Goal: Find specific page/section: Find specific page/section

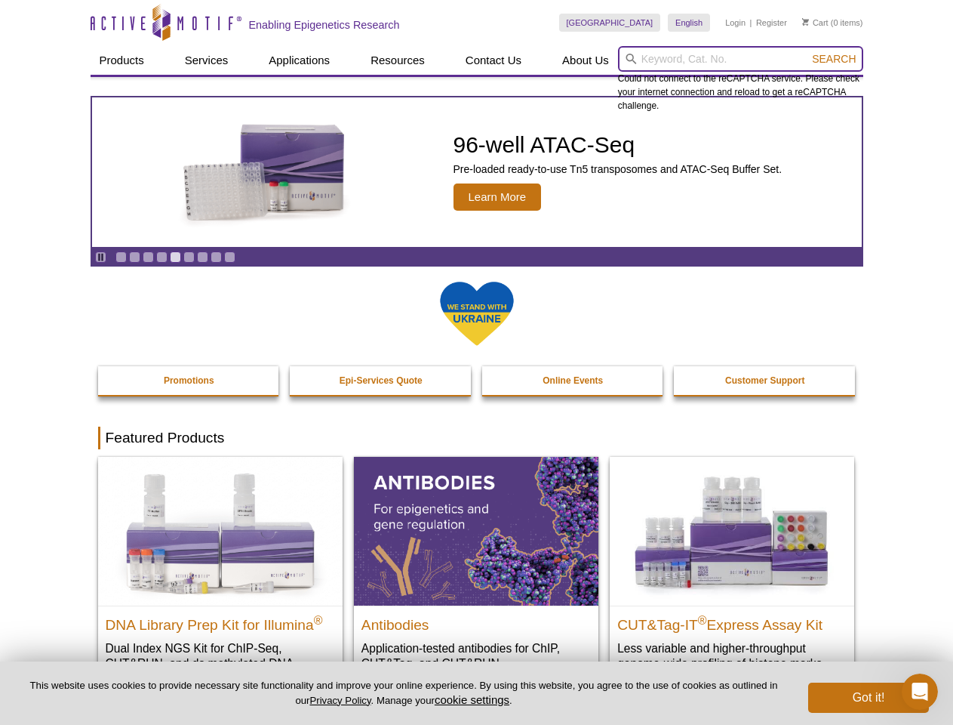
click at [741, 59] on input "search" at bounding box center [740, 59] width 245 height 26
click at [834, 59] on span "Search" at bounding box center [834, 59] width 44 height 12
click at [100, 257] on icon "Pause" at bounding box center [101, 257] width 10 height 10
click at [121, 257] on link "Go to slide 1" at bounding box center [120, 256] width 11 height 11
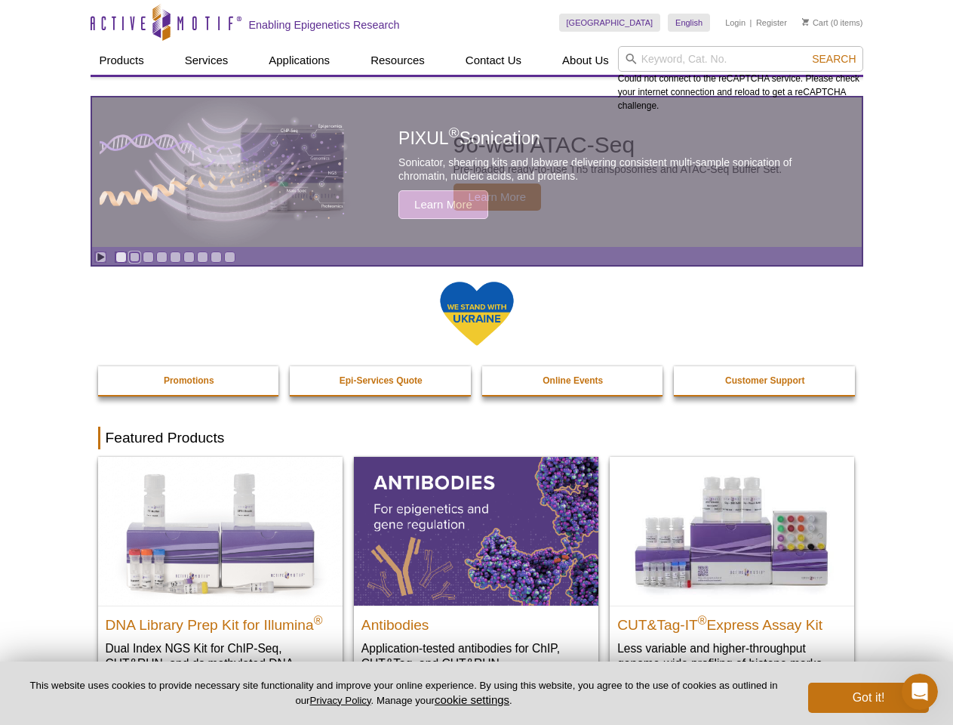
click at [134, 257] on link "Go to slide 2" at bounding box center [134, 256] width 11 height 11
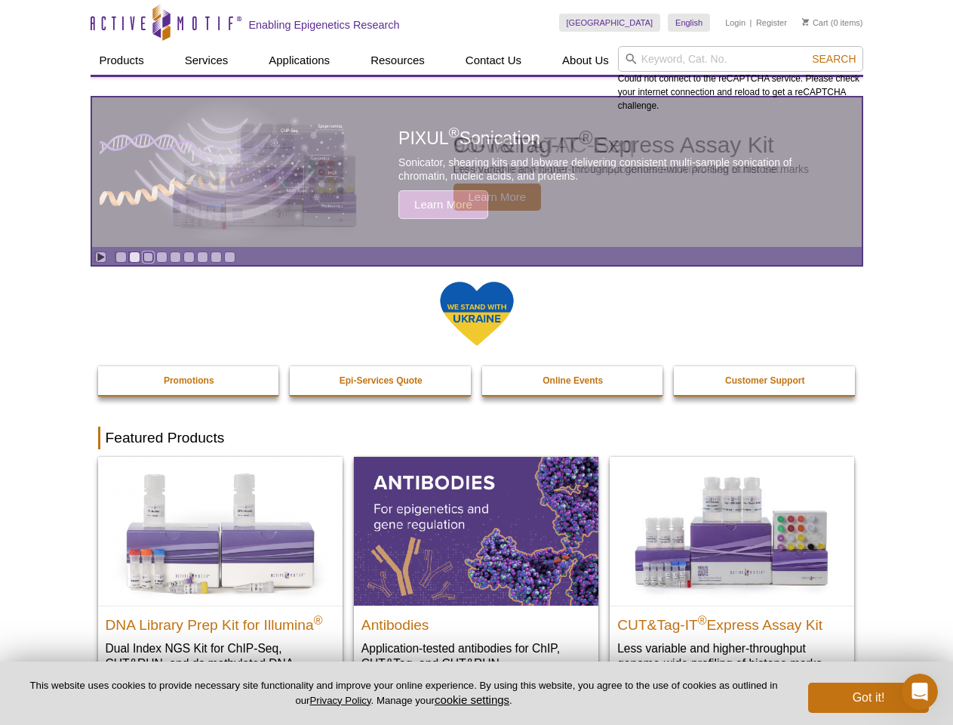
click at [148, 257] on link "Go to slide 3" at bounding box center [148, 256] width 11 height 11
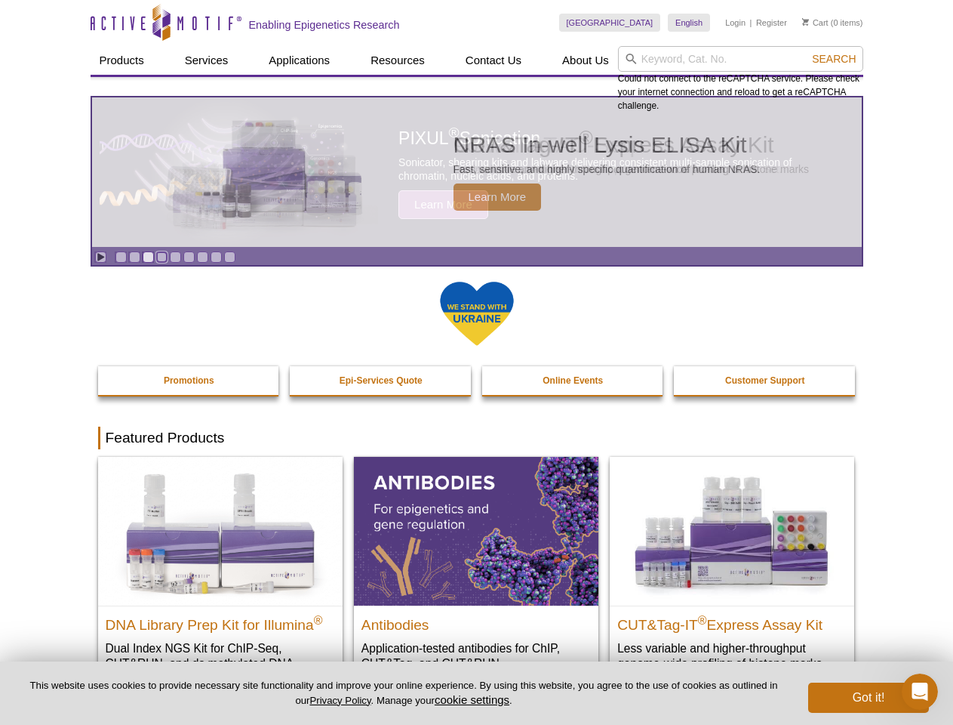
click at [162, 257] on link "Go to slide 4" at bounding box center [161, 256] width 11 height 11
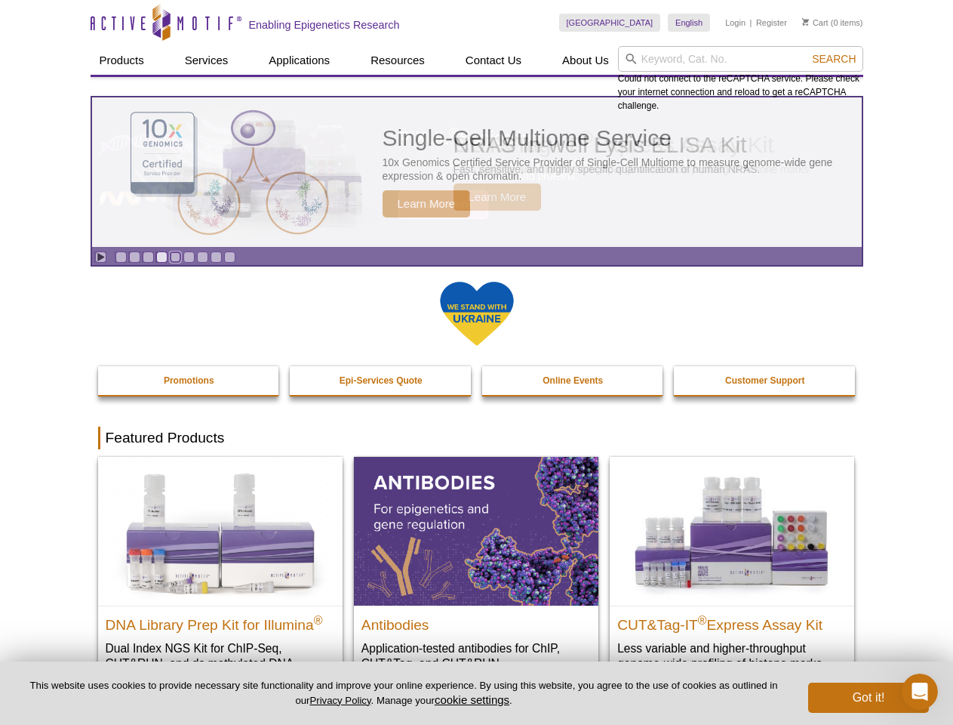
click at [175, 257] on link "Go to slide 5" at bounding box center [175, 256] width 11 height 11
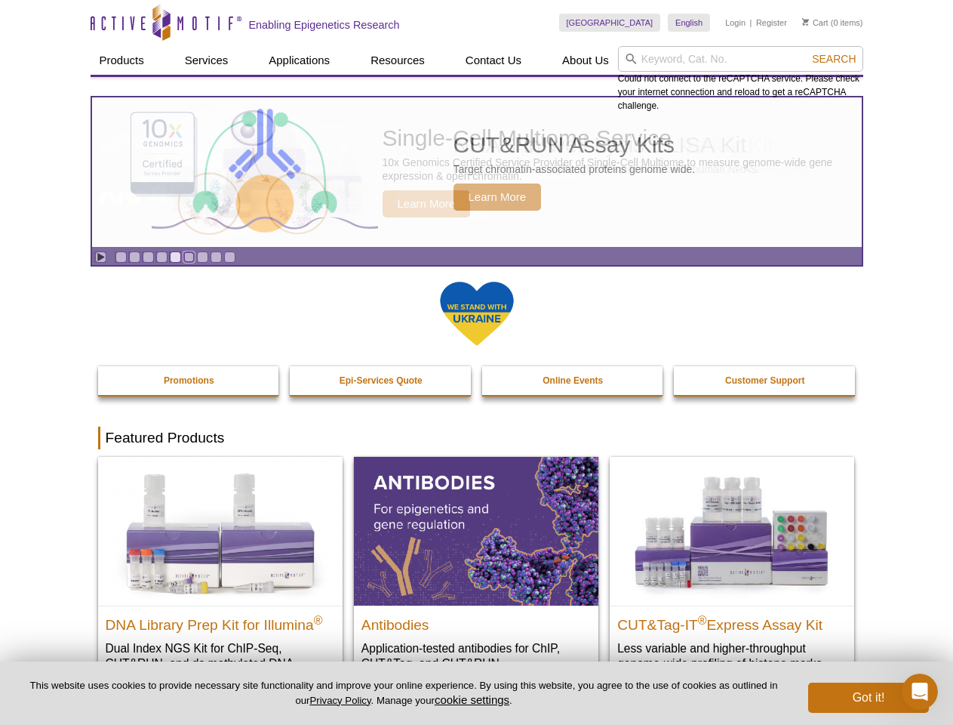
click at [189, 257] on link "Go to slide 6" at bounding box center [188, 256] width 11 height 11
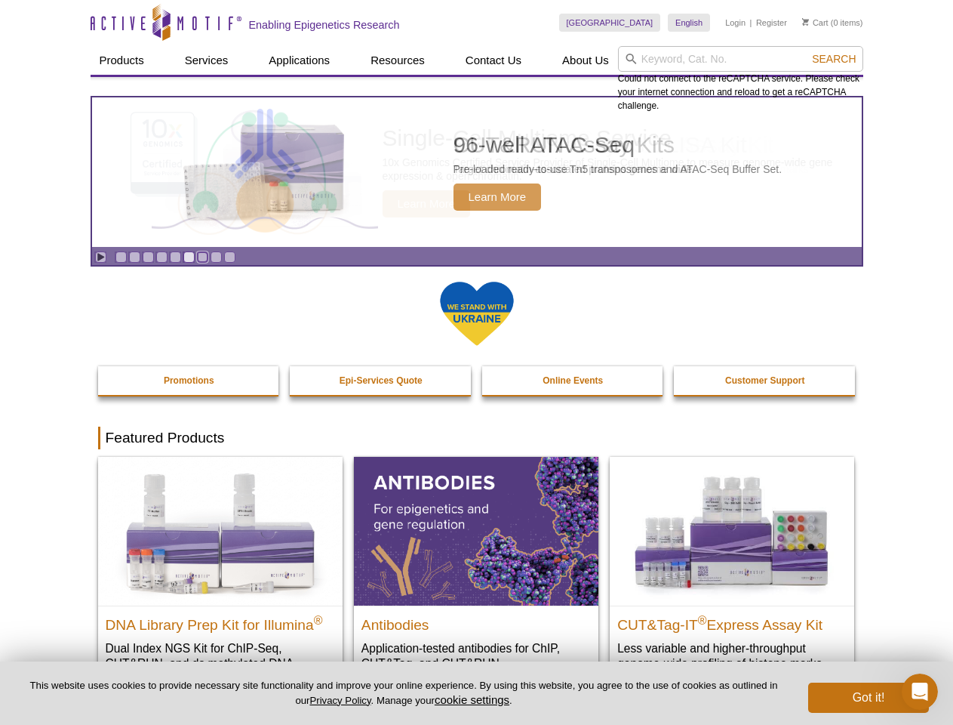
click at [202, 257] on link "Go to slide 7" at bounding box center [202, 256] width 11 height 11
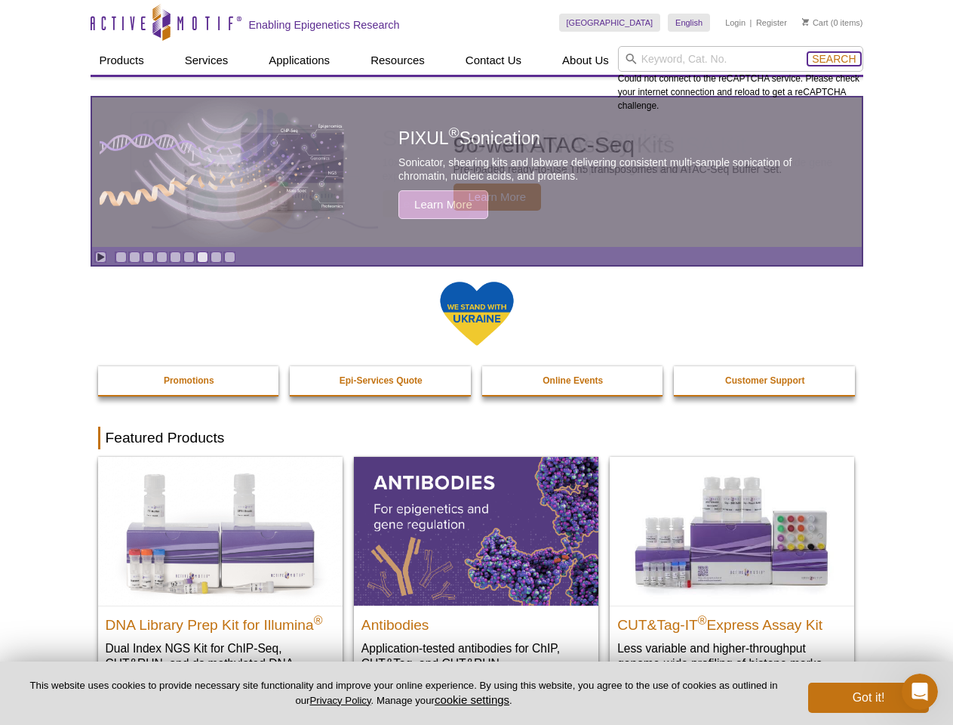
click at [834, 59] on span "Search" at bounding box center [834, 59] width 44 height 12
